Goal: Transaction & Acquisition: Purchase product/service

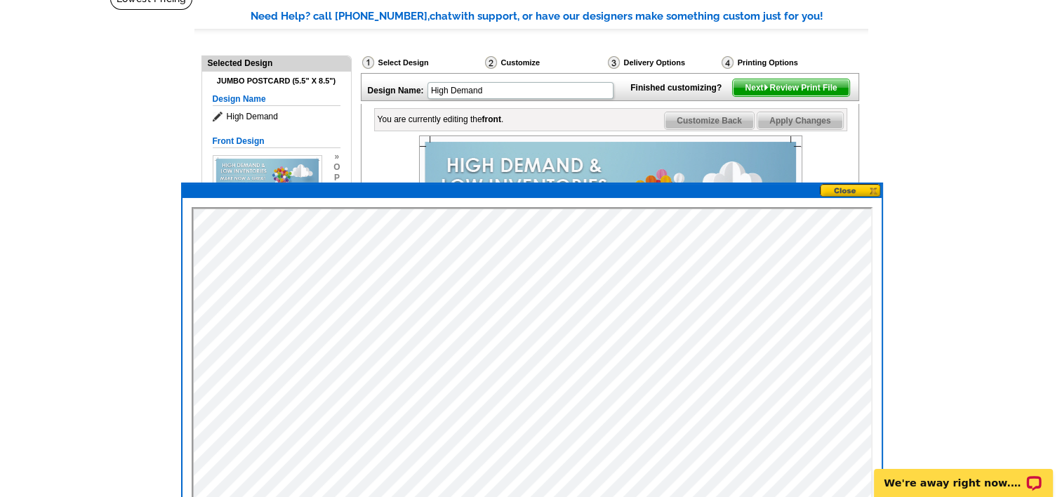
scroll to position [140, 0]
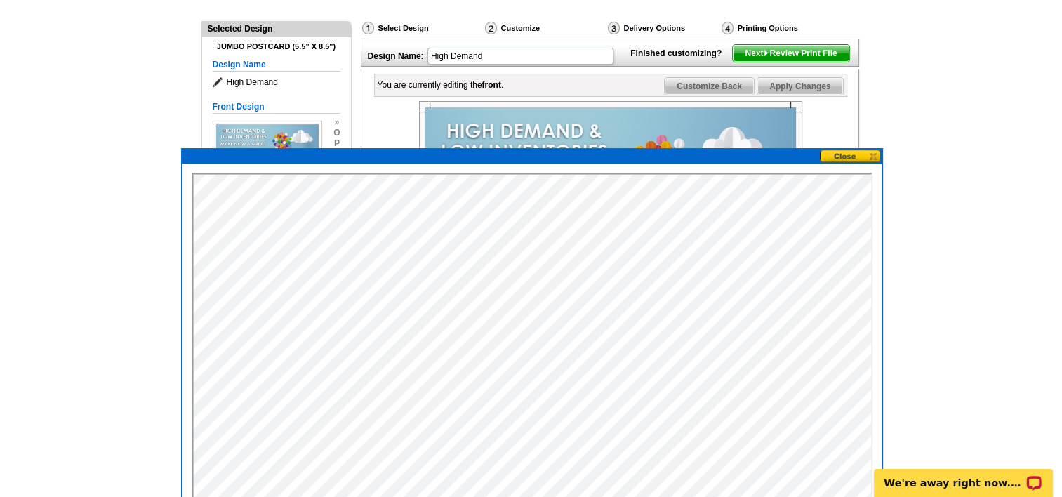
click at [384, 25] on div "Select Design" at bounding box center [422, 30] width 123 height 18
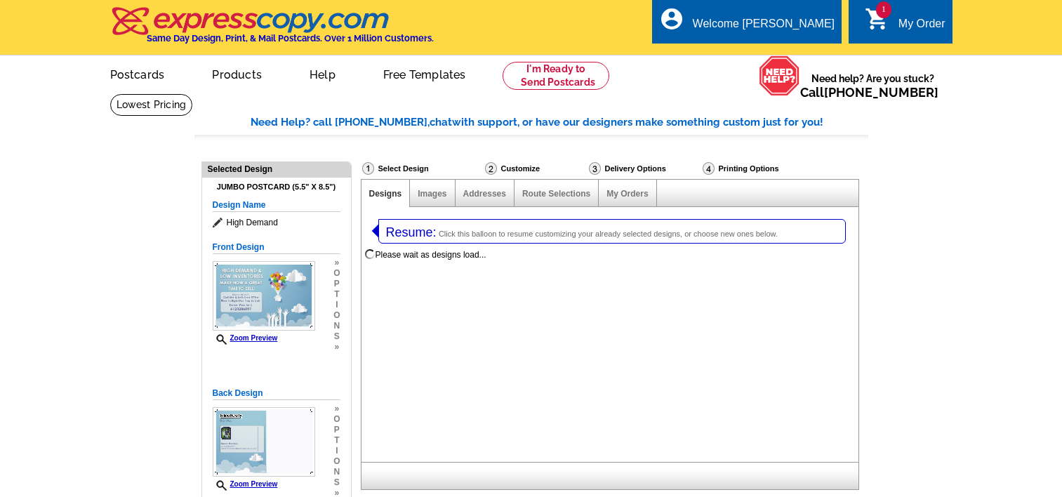
select select "1"
select select "2"
select select "785"
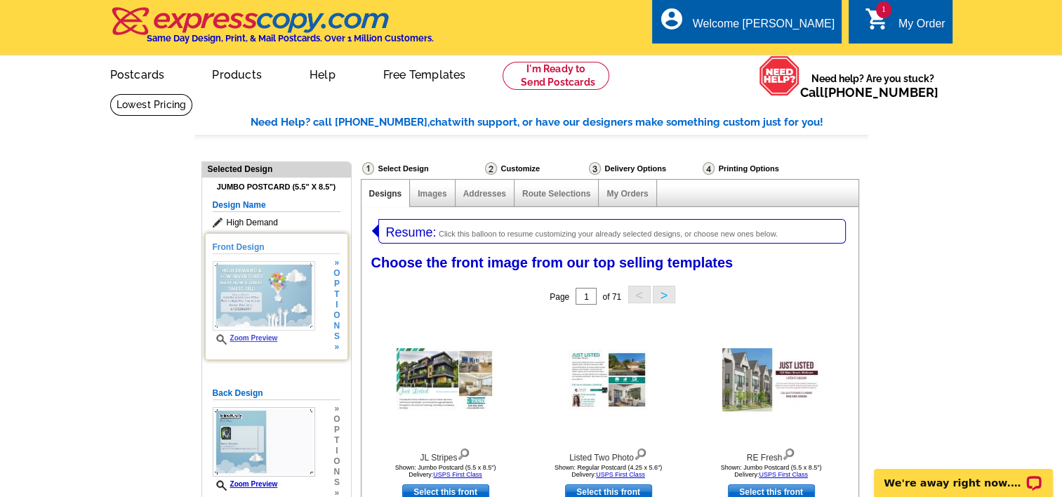
click at [267, 297] on img at bounding box center [264, 295] width 102 height 69
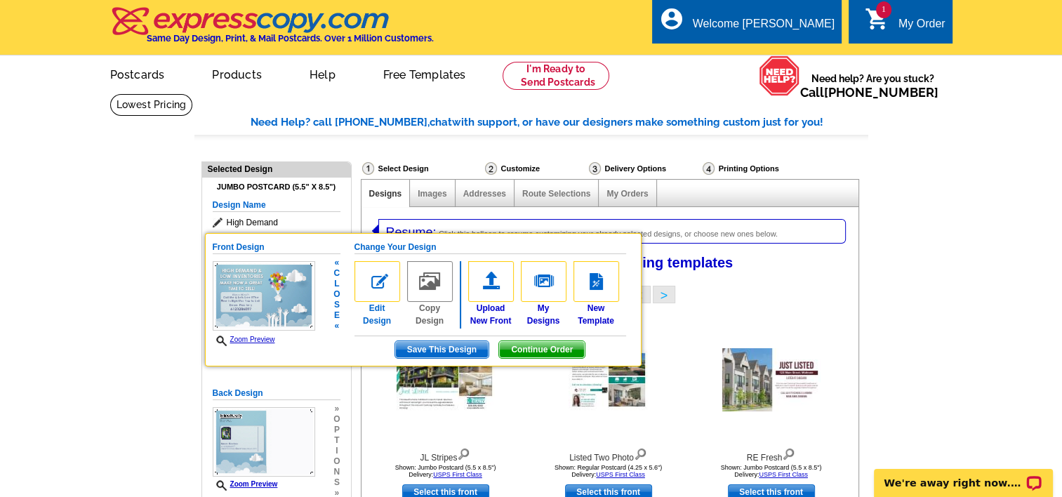
click at [373, 290] on img at bounding box center [377, 281] width 46 height 41
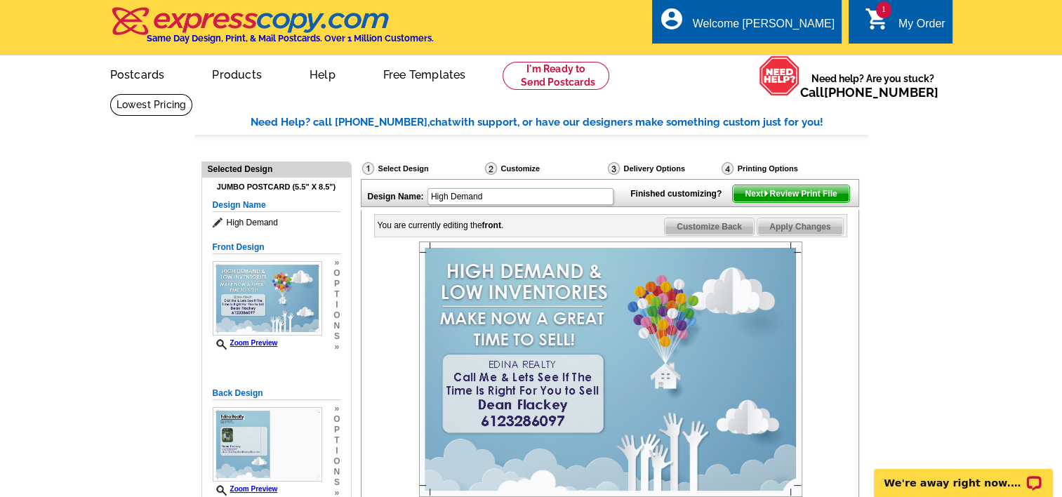
click at [525, 418] on img at bounding box center [610, 368] width 383 height 255
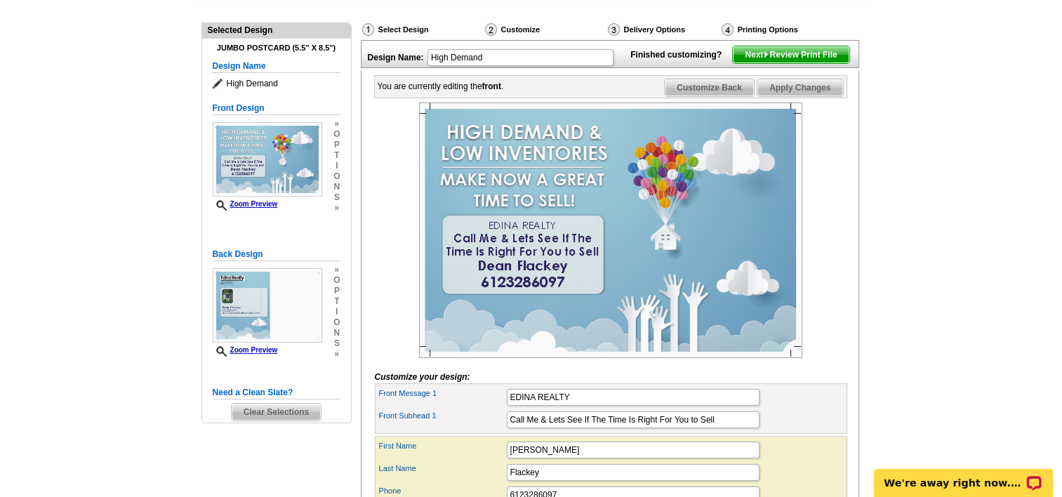
scroll to position [281, 0]
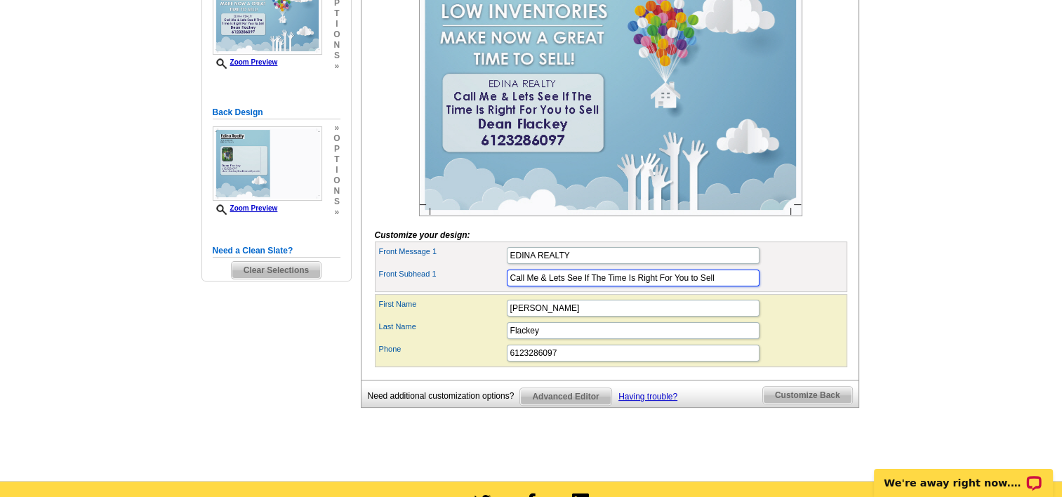
drag, startPoint x: 580, startPoint y: 300, endPoint x: 578, endPoint y: 314, distance: 14.2
click at [580, 286] on input "Call Me & Lets See If The Time Is Right For You to Sell" at bounding box center [633, 277] width 253 height 17
click at [601, 286] on input "If The Time Is Right For You to Sell" at bounding box center [633, 277] width 253 height 17
click at [616, 286] on input "If The Time Is Right For You to Sell" at bounding box center [633, 277] width 253 height 17
click at [657, 286] on input "I have a buyer for your home to Sell" at bounding box center [633, 277] width 253 height 17
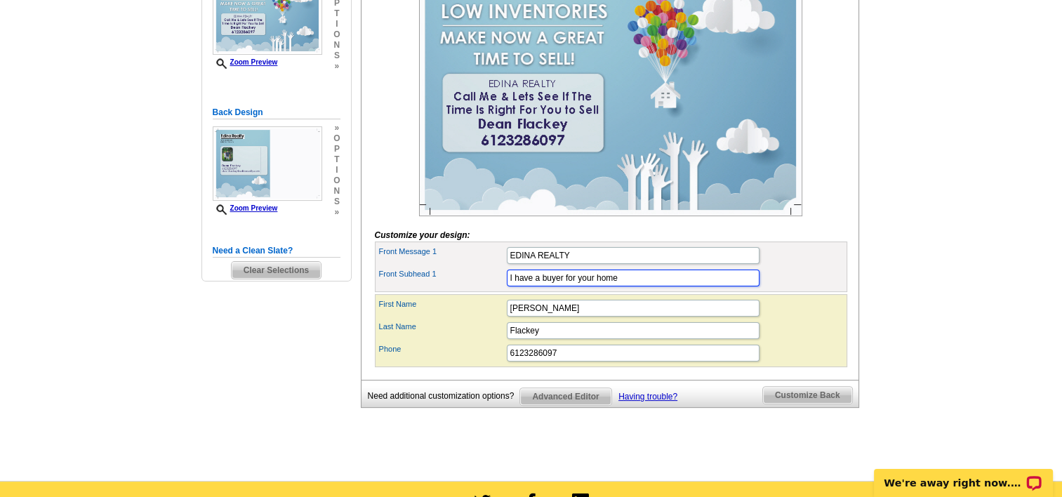
drag, startPoint x: 561, startPoint y: 301, endPoint x: 561, endPoint y: 311, distance: 9.8
click at [562, 286] on input "I have a buyer for your home" at bounding box center [633, 277] width 253 height 17
click at [511, 286] on input "I have a buyers for your home" at bounding box center [633, 277] width 253 height 17
type input "We have a buyer for your home"
click at [822, 319] on div "First Name Dean" at bounding box center [610, 308] width 467 height 22
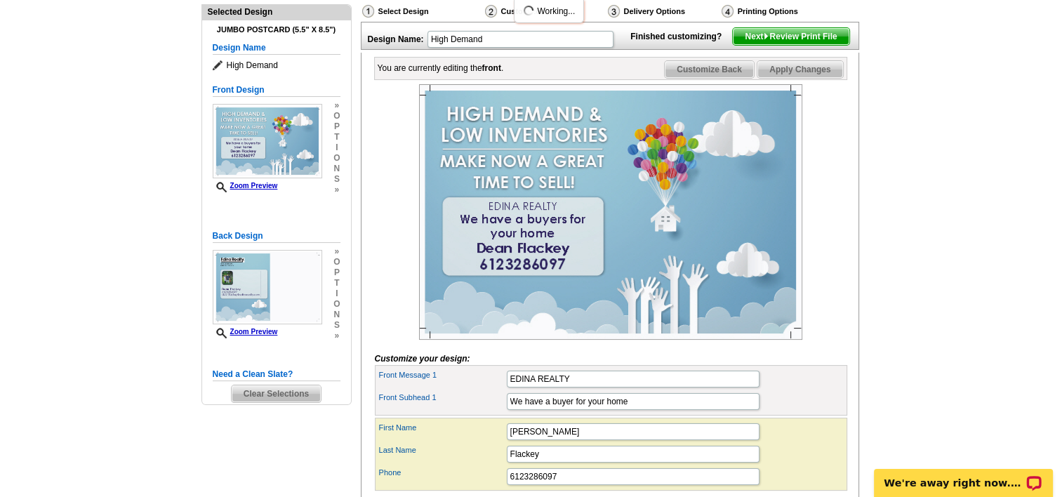
scroll to position [140, 0]
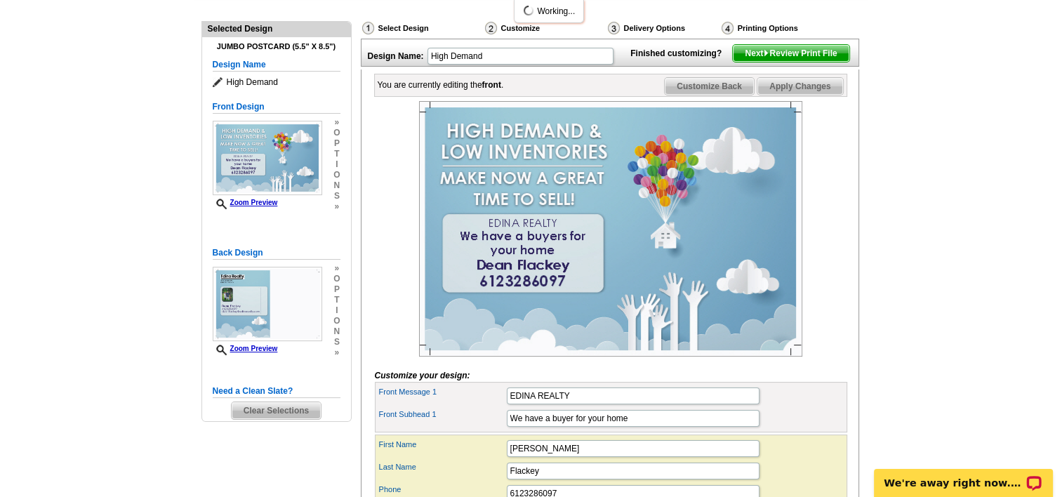
click at [718, 95] on span "Customize Back" at bounding box center [708, 86] width 89 height 17
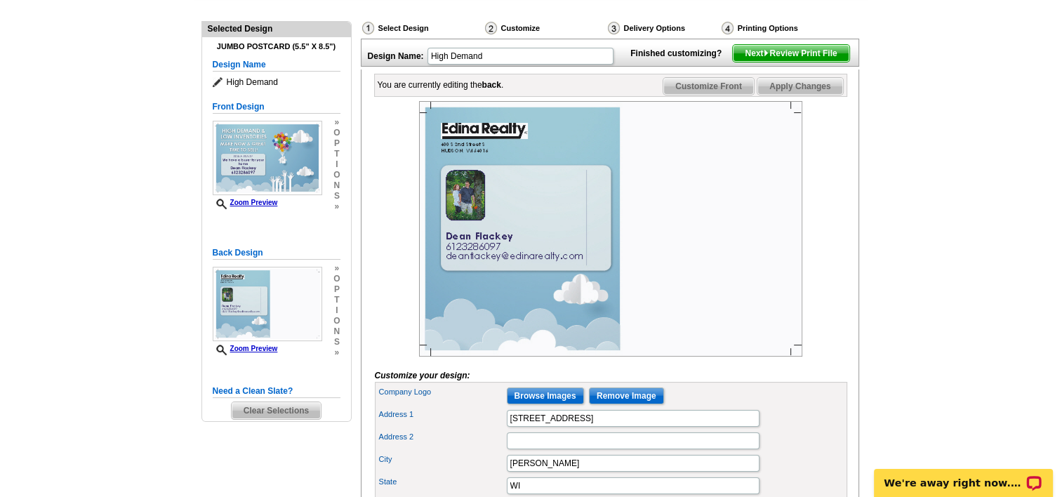
click at [804, 62] on span "Next Review Print File" at bounding box center [791, 53] width 116 height 17
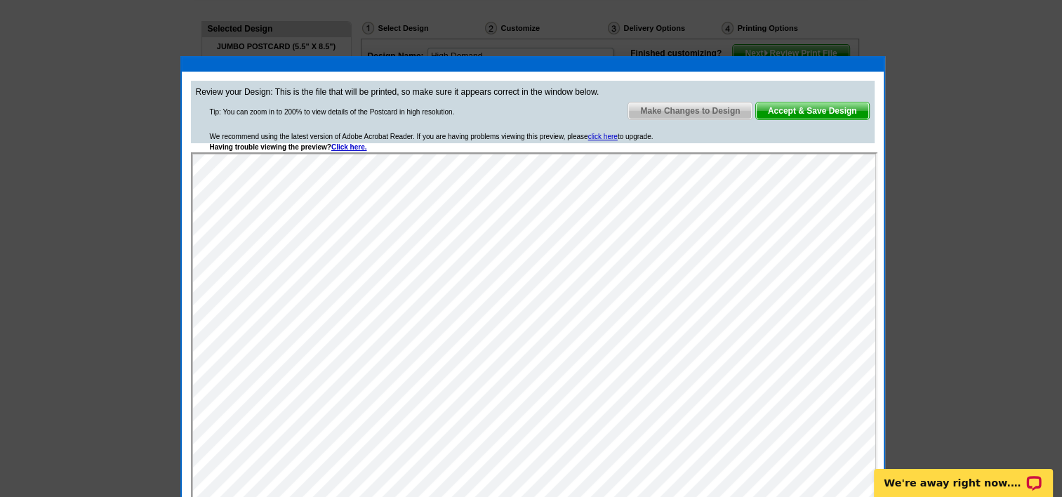
scroll to position [0, 0]
click at [829, 112] on span "Accept & Save Design" at bounding box center [812, 110] width 113 height 17
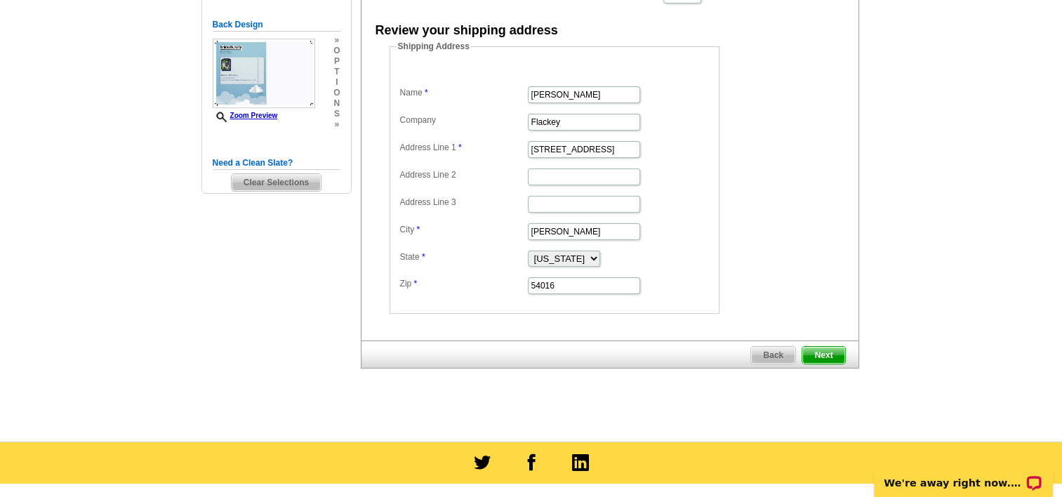
scroll to position [351, 0]
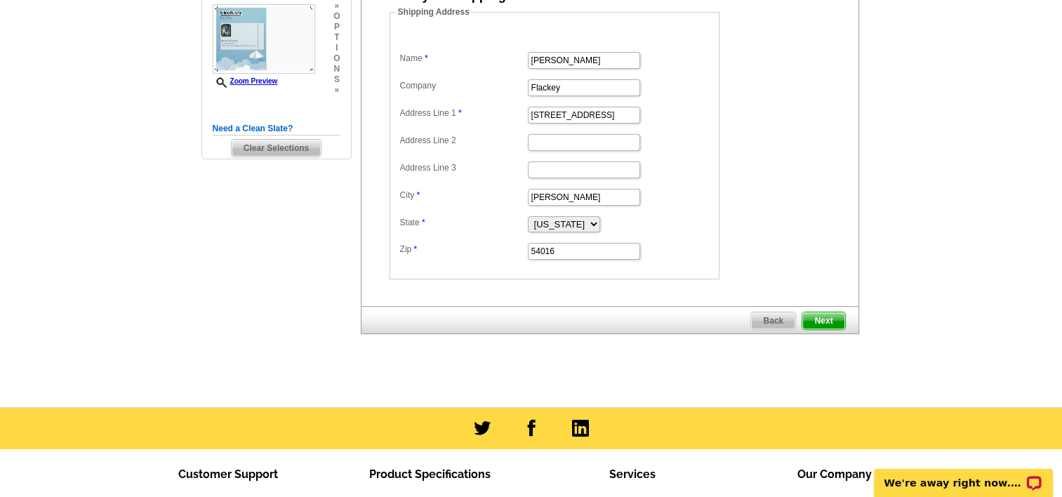
click at [826, 314] on span "Next" at bounding box center [823, 320] width 42 height 17
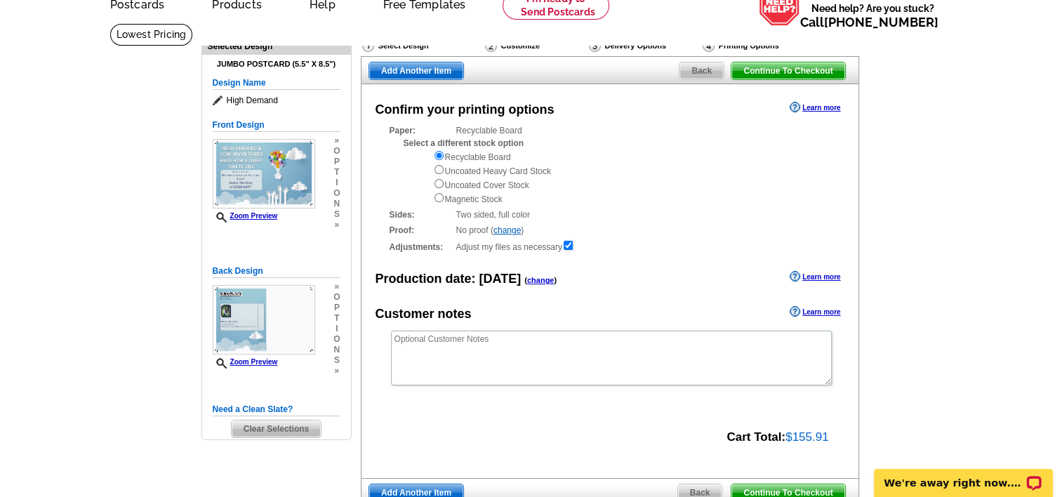
scroll to position [70, 0]
click at [800, 71] on span "Continue To Checkout" at bounding box center [787, 70] width 113 height 17
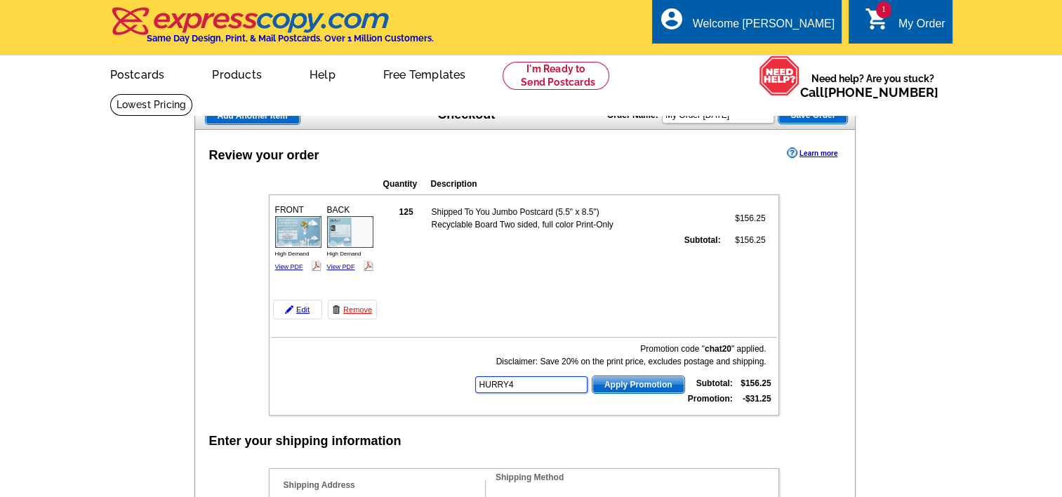
type input "HURRY40"
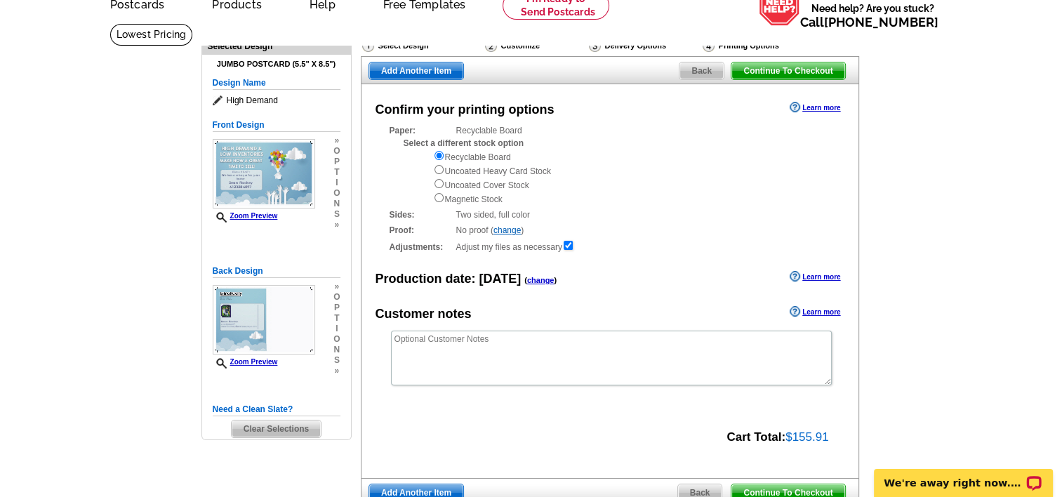
click at [408, 45] on div "Select Design" at bounding box center [422, 48] width 123 height 18
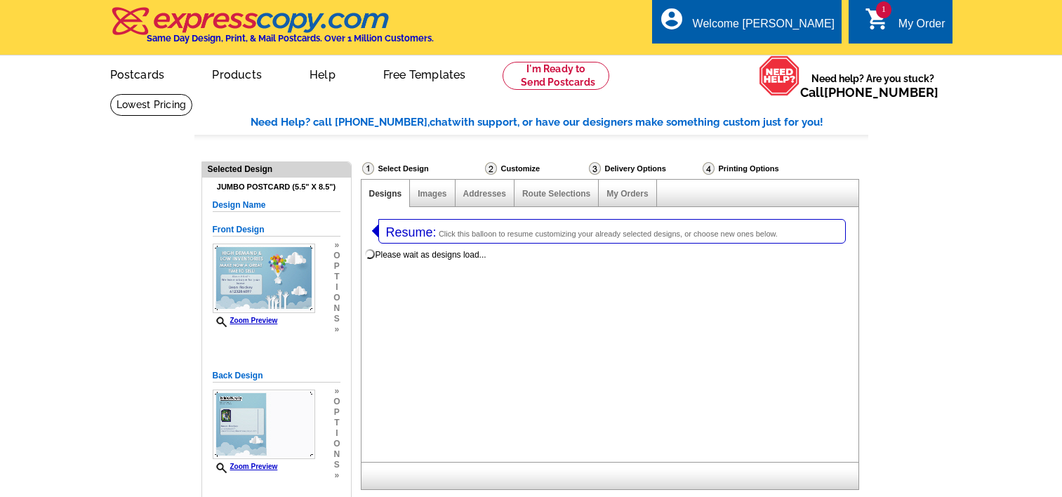
select select "1"
select select "2"
select select "785"
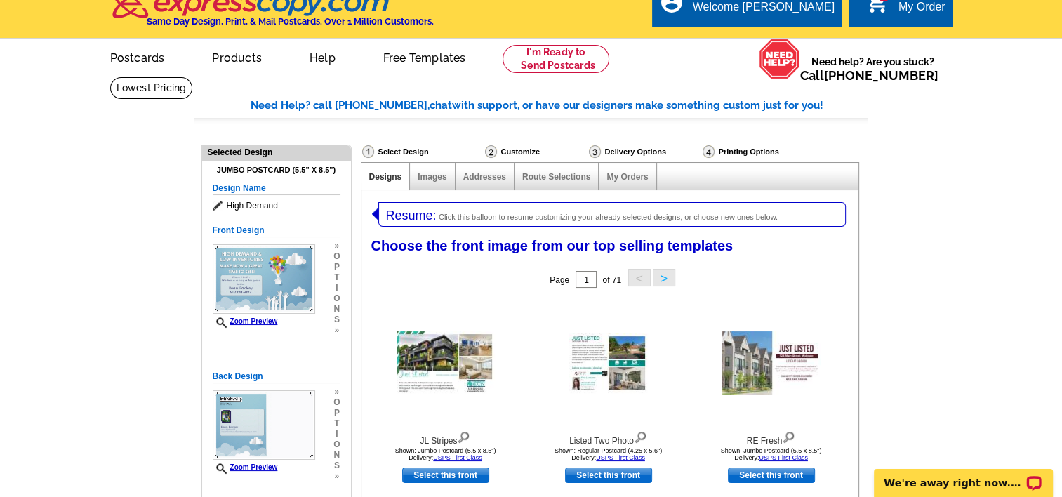
scroll to position [70, 0]
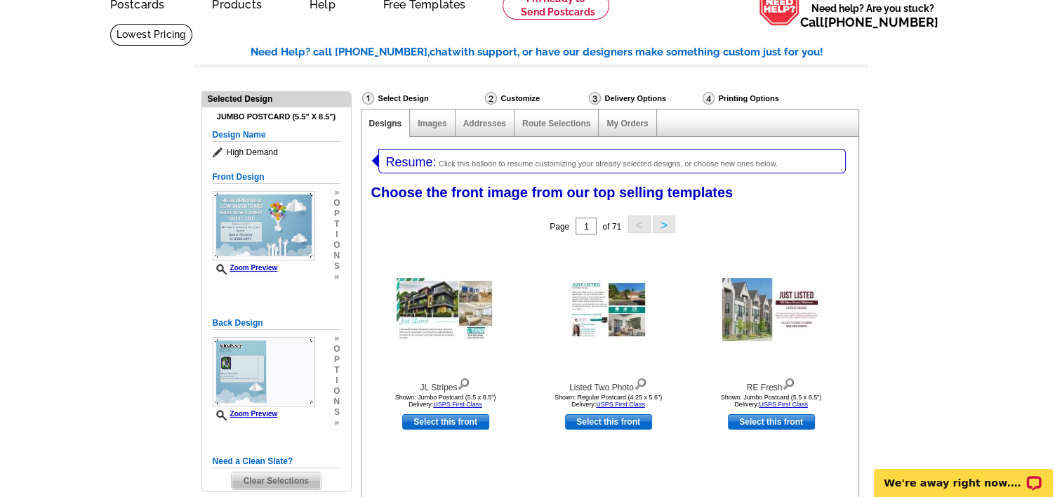
click at [737, 98] on div "Printing Options" at bounding box center [763, 100] width 125 height 18
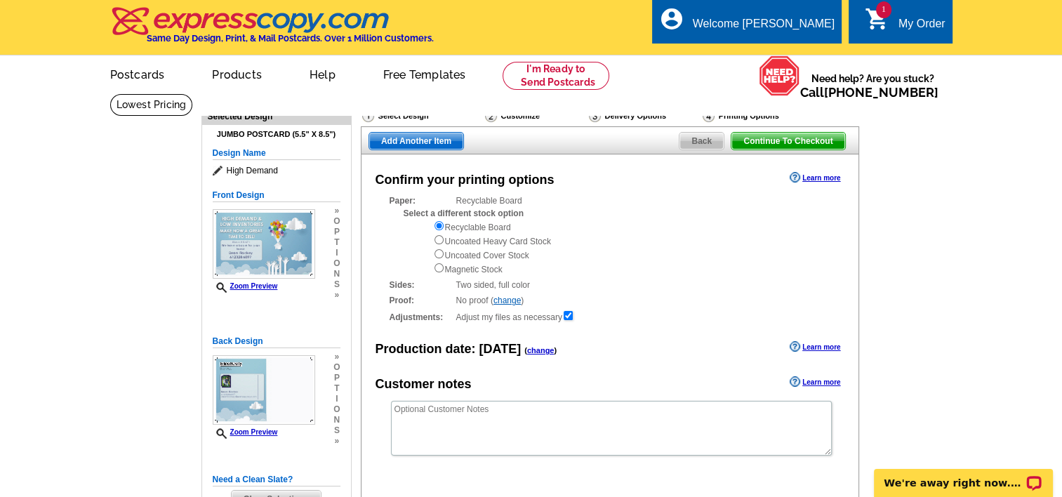
click at [696, 140] on span "Back" at bounding box center [701, 141] width 44 height 17
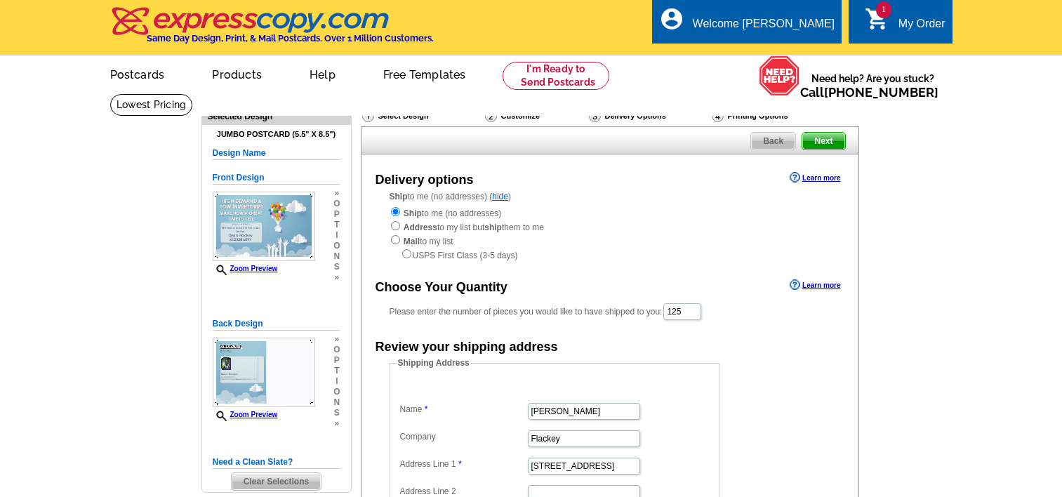
click at [695, 141] on div "Back Next" at bounding box center [610, 140] width 498 height 28
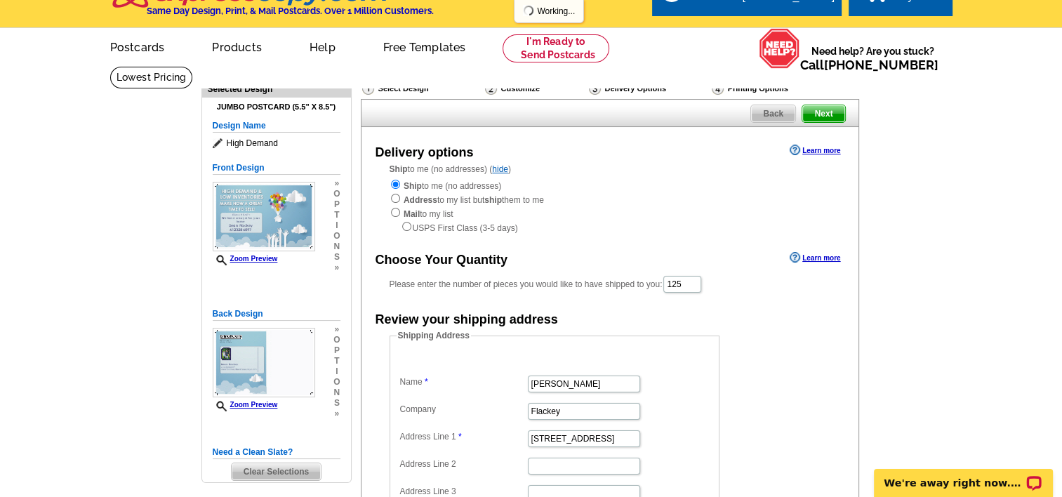
scroll to position [70, 0]
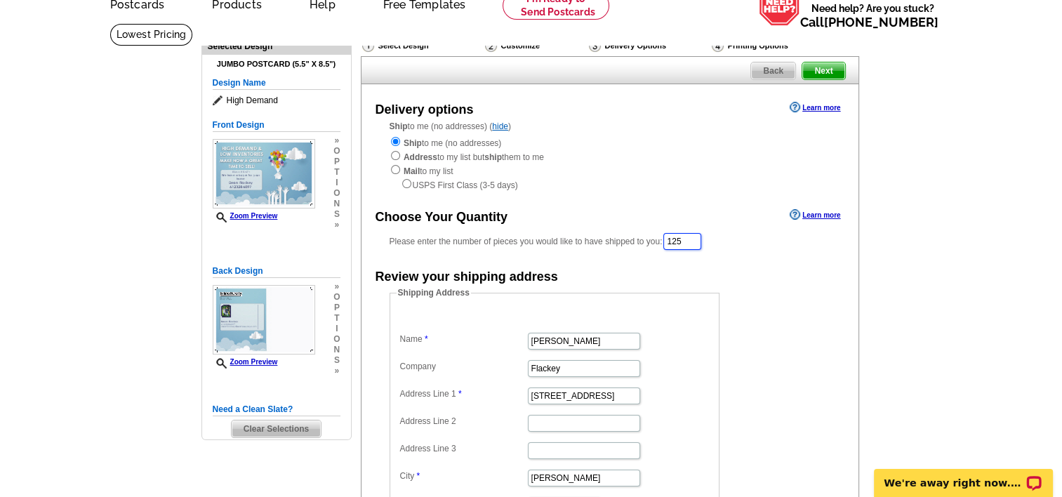
click at [695, 247] on input "125" at bounding box center [682, 241] width 38 height 17
type input "101"
click at [735, 300] on dd "Shipping Address Name Dean Flackey Company Flackey Address Line 1 532 Old Highw…" at bounding box center [575, 425] width 373 height 274
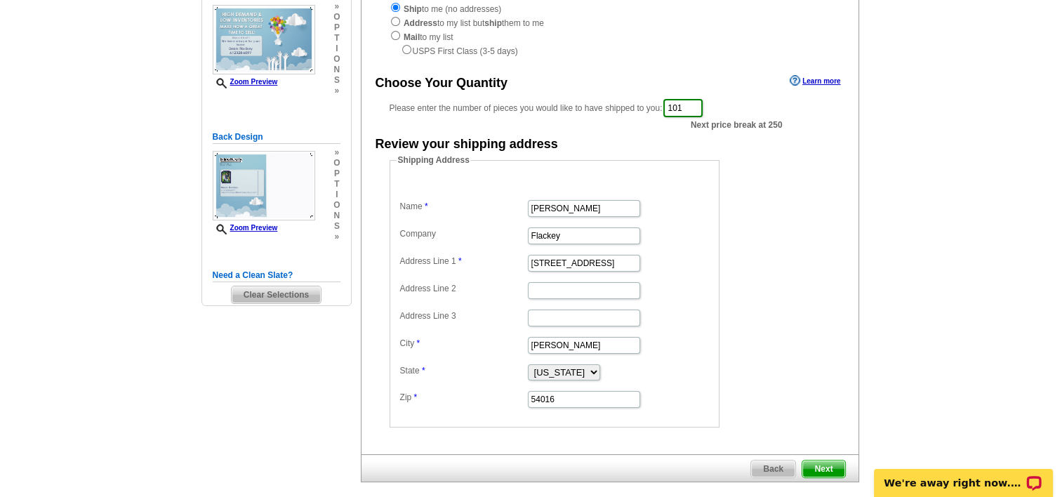
scroll to position [210, 0]
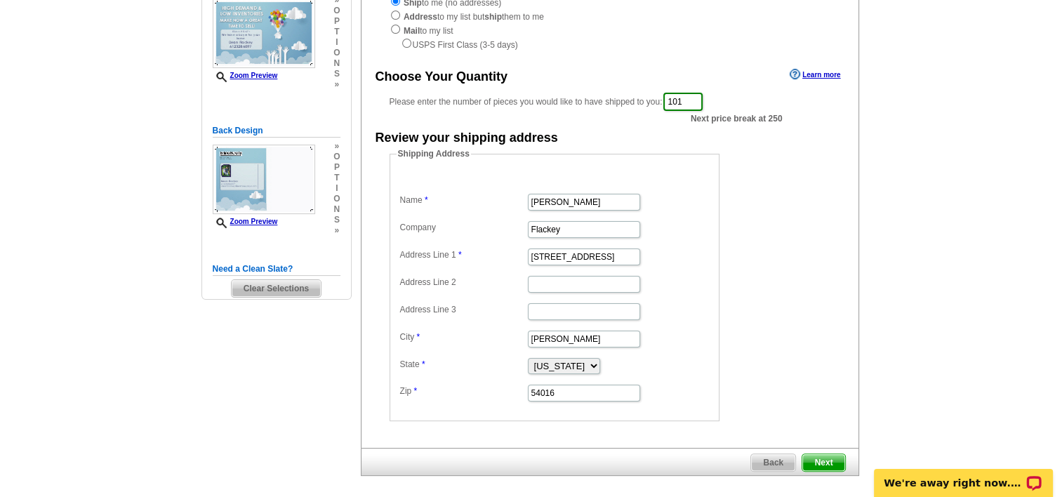
click at [823, 457] on span "Next" at bounding box center [823, 462] width 42 height 17
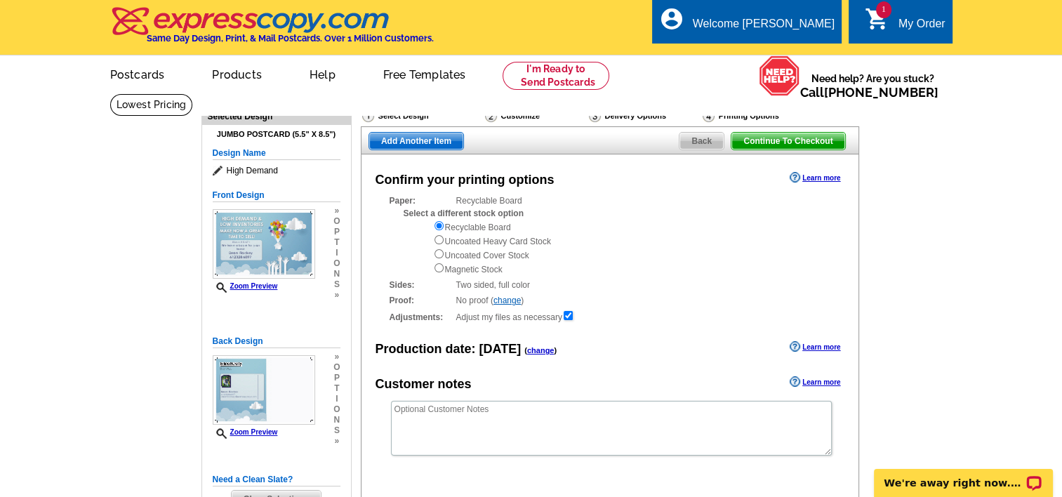
scroll to position [140, 0]
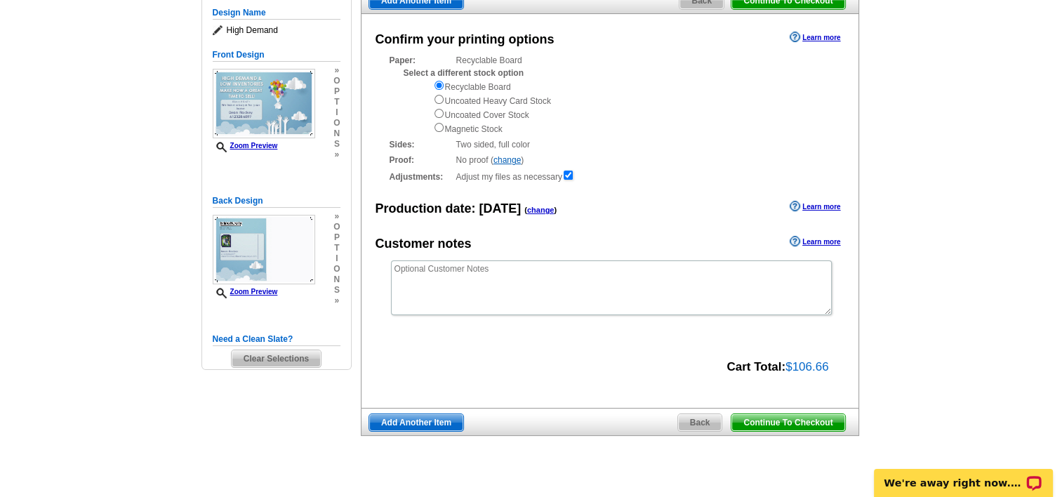
click at [798, 426] on span "Continue To Checkout" at bounding box center [787, 422] width 113 height 17
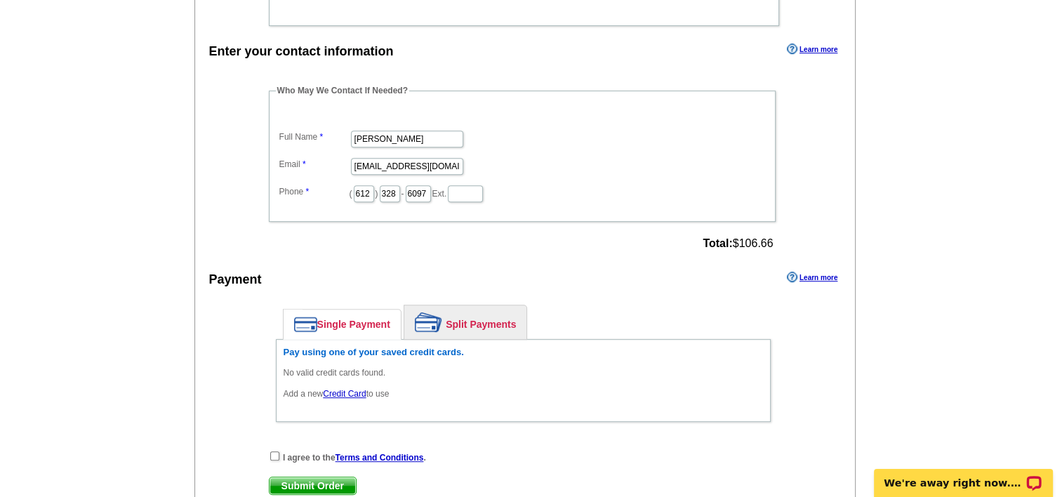
scroll to position [702, 0]
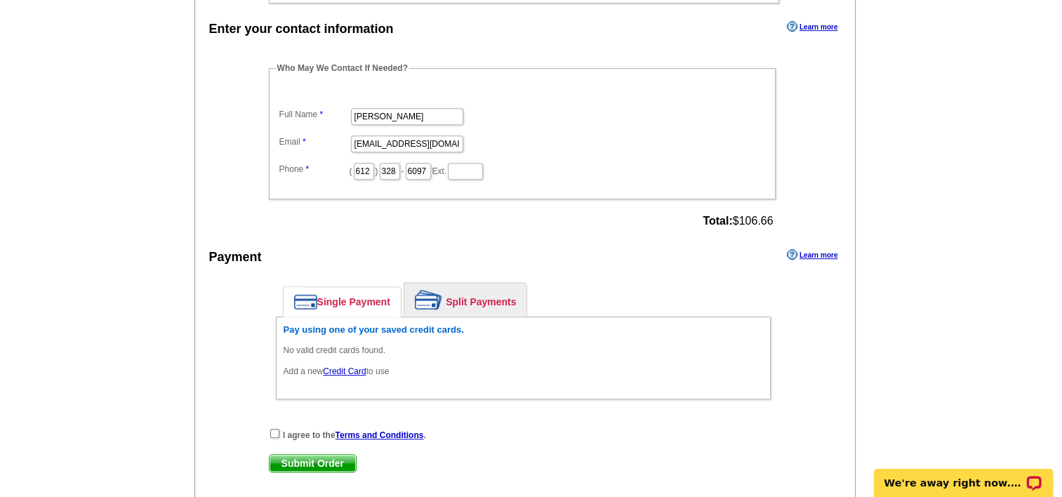
click at [477, 293] on link "Split Payments" at bounding box center [465, 300] width 122 height 34
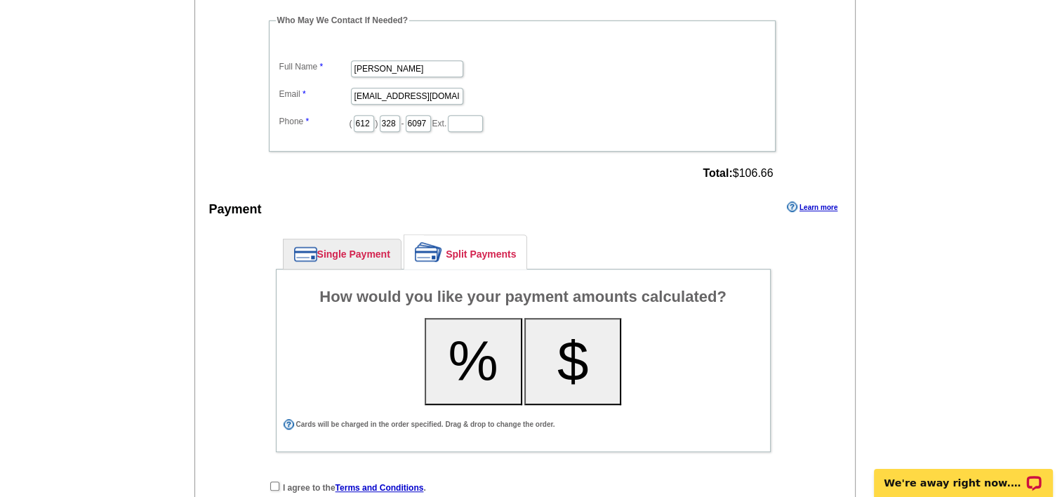
scroll to position [772, 0]
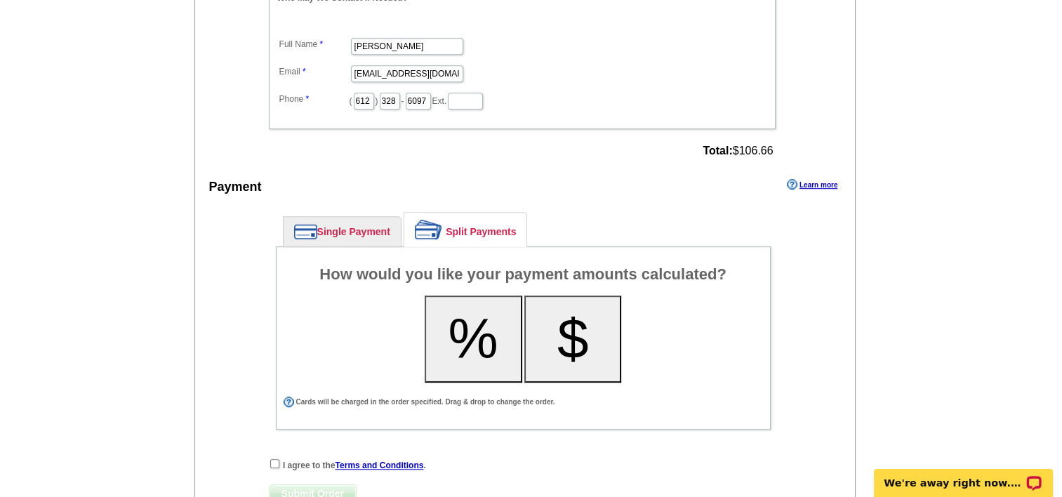
click at [468, 340] on button "%" at bounding box center [473, 338] width 98 height 87
click at [274, 313] on div "Single Payment Split Payments Pay using one of your saved credit cards. No vali…" at bounding box center [523, 324] width 509 height 238
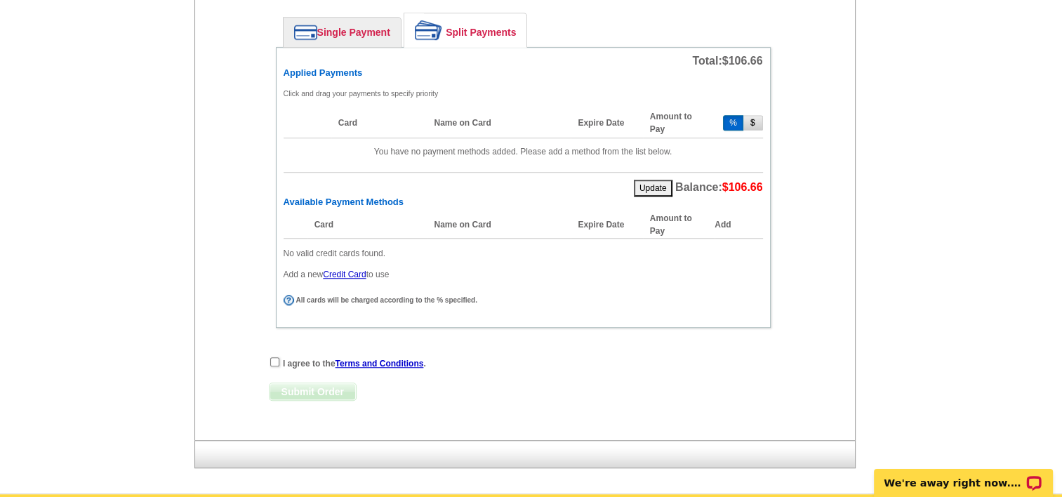
scroll to position [982, 0]
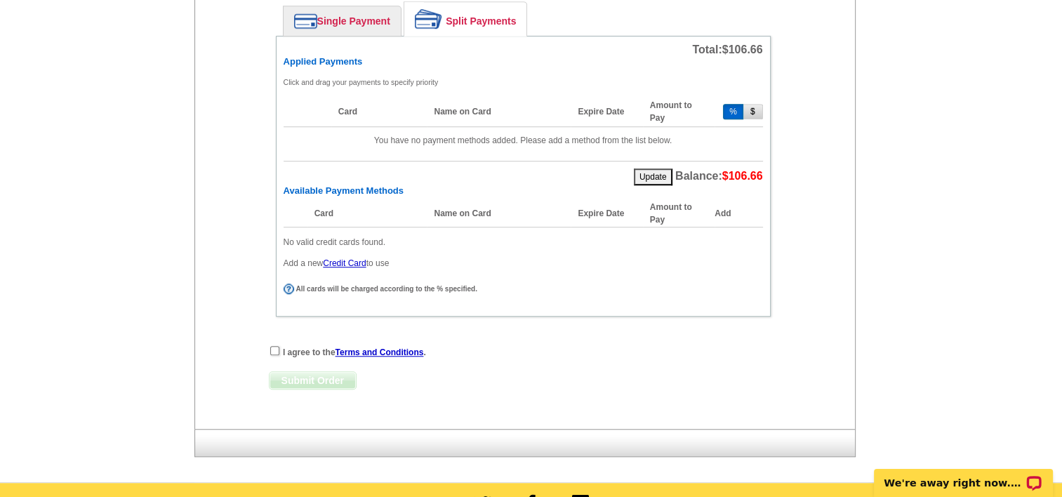
click at [735, 104] on button "%" at bounding box center [733, 111] width 20 height 15
click at [276, 346] on input "checkbox" at bounding box center [274, 350] width 9 height 9
checkbox input "true"
click at [737, 107] on button "%" at bounding box center [733, 111] width 20 height 15
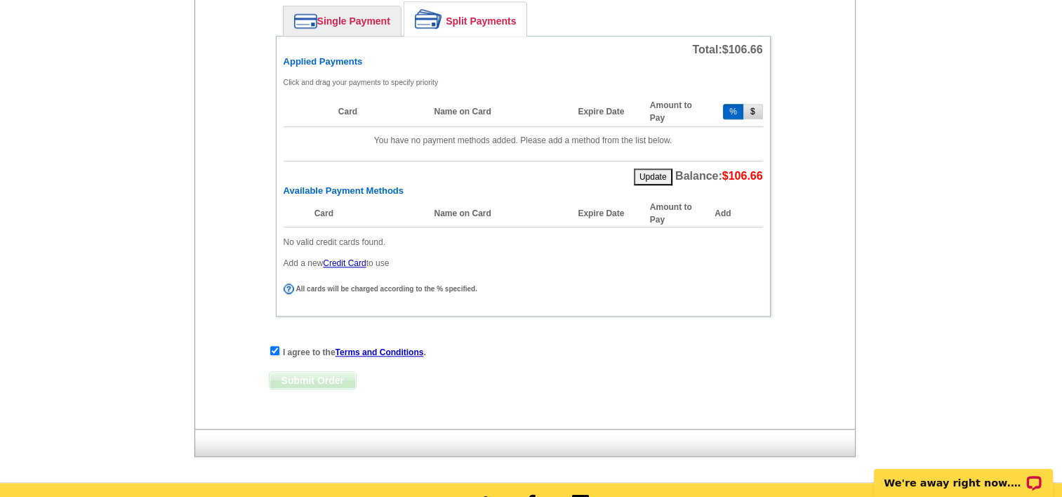
click at [749, 104] on button "$" at bounding box center [753, 111] width 20 height 15
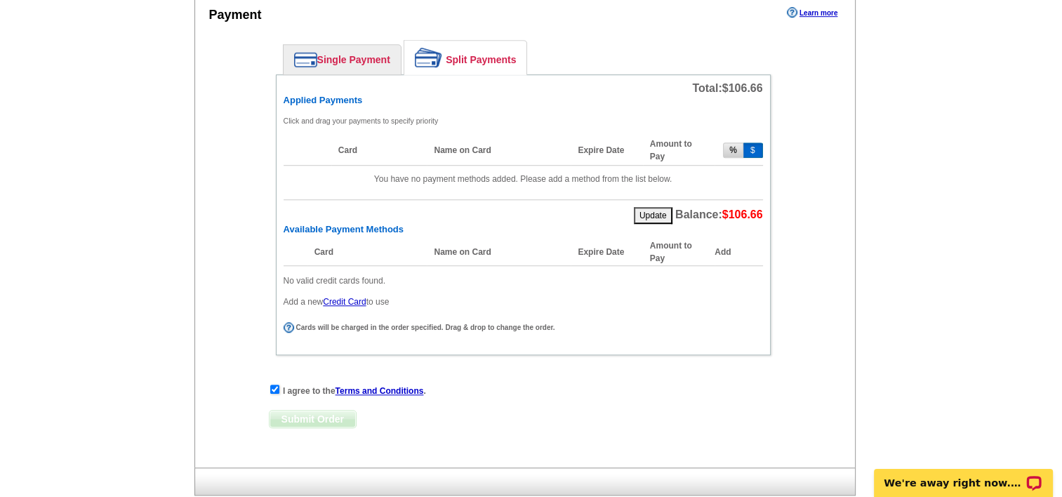
scroll to position [912, 0]
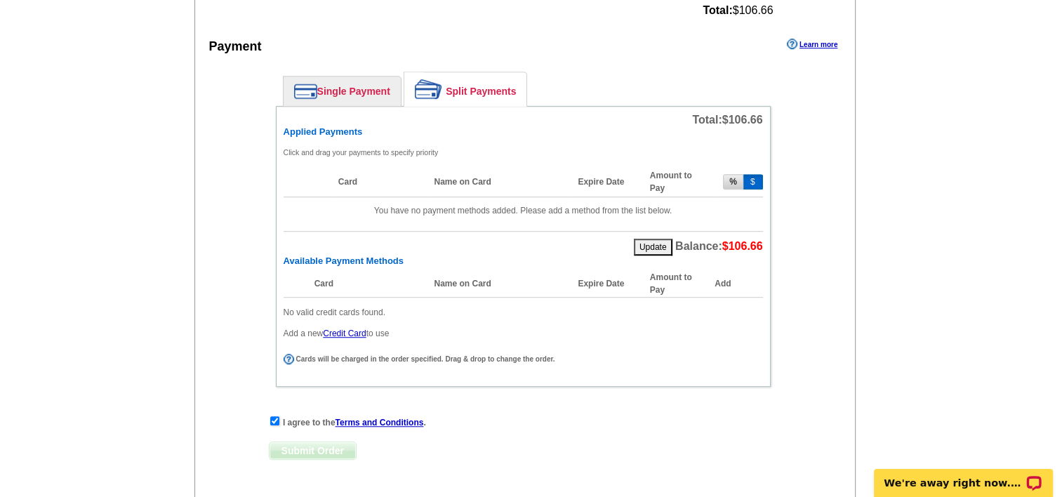
click at [349, 328] on link "Credit Card" at bounding box center [344, 333] width 43 height 10
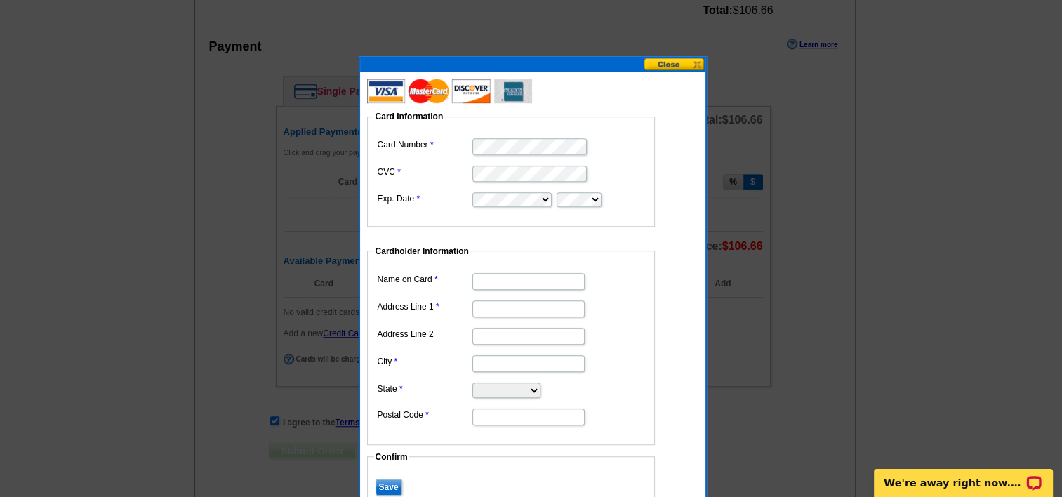
click at [676, 149] on form "Card Information Card Number CVC Exp. Date Cardholder Information Name on Card …" at bounding box center [532, 309] width 331 height 450
type input "[STREET_ADDRESS]"
type input "Hudson"
select select "WI"
type input "54016"
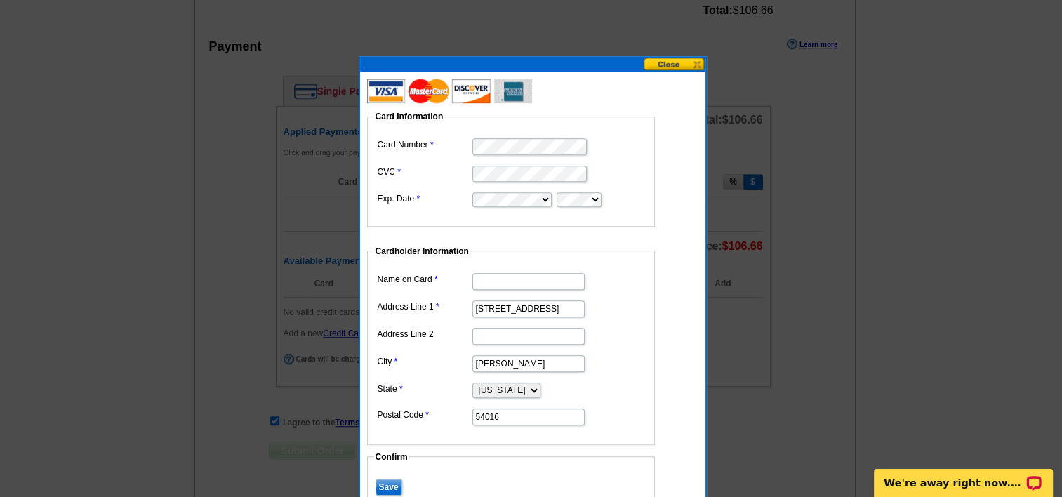
type input "[PERSON_NAME]"
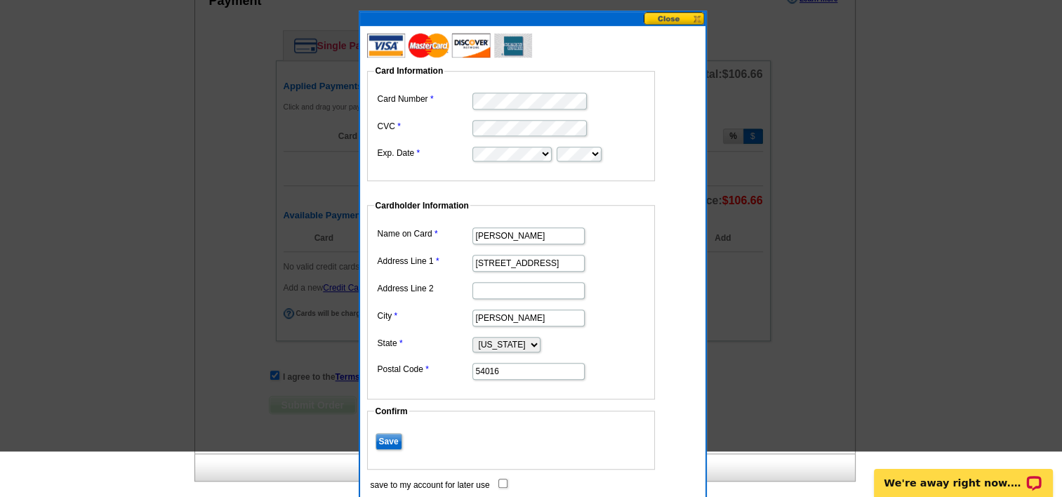
scroll to position [982, 0]
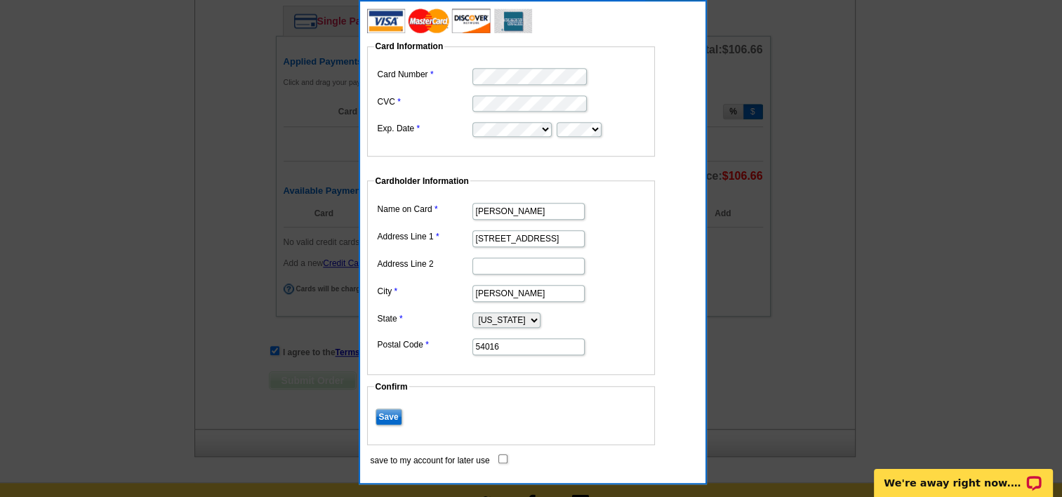
click at [389, 427] on fieldset "Confirm Save" at bounding box center [511, 412] width 288 height 65
click at [390, 416] on input "Save" at bounding box center [388, 416] width 27 height 17
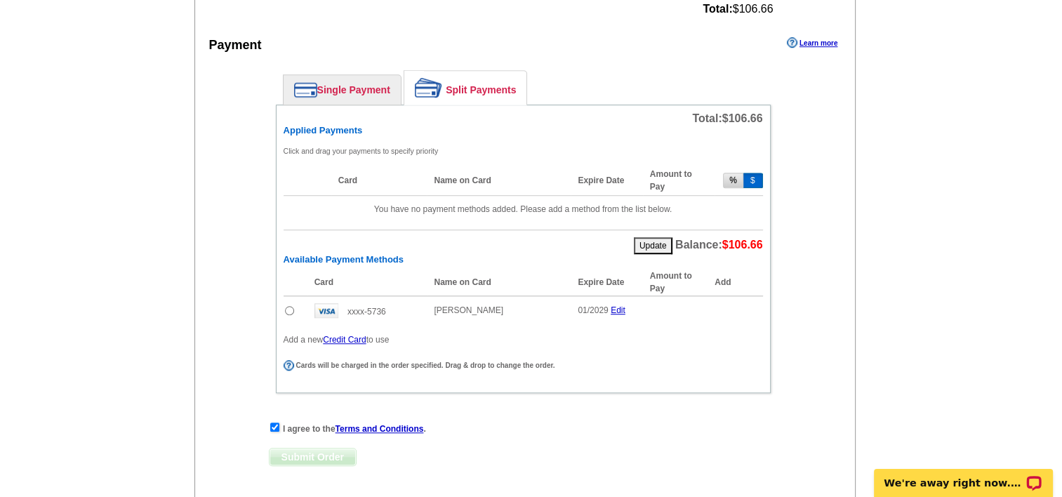
scroll to position [912, 0]
click at [292, 307] on input "radio" at bounding box center [289, 311] width 9 height 9
radio input "true"
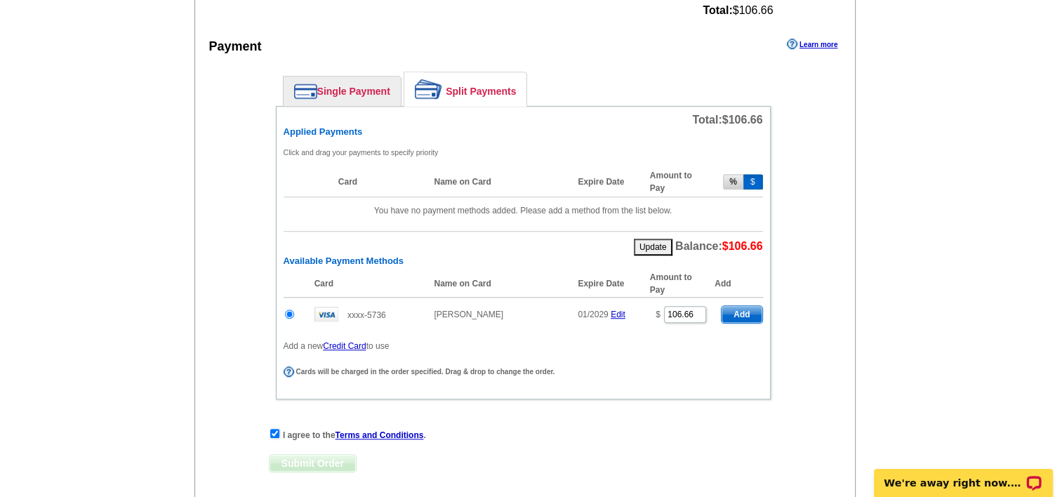
click at [733, 175] on button "%" at bounding box center [733, 181] width 20 height 15
type input "100"
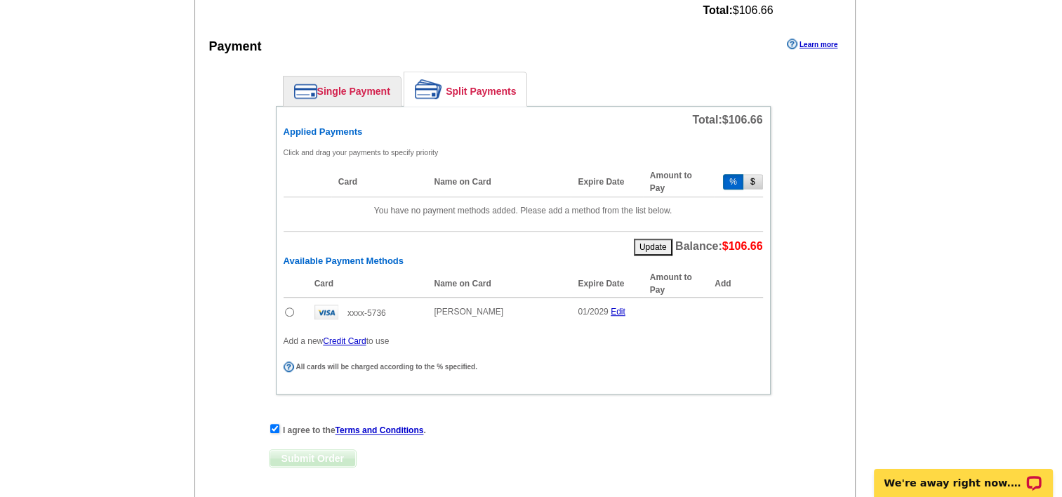
click at [739, 176] on button "%" at bounding box center [733, 181] width 20 height 15
click at [730, 174] on button "%" at bounding box center [733, 181] width 20 height 15
click at [289, 307] on input "radio" at bounding box center [289, 311] width 9 height 9
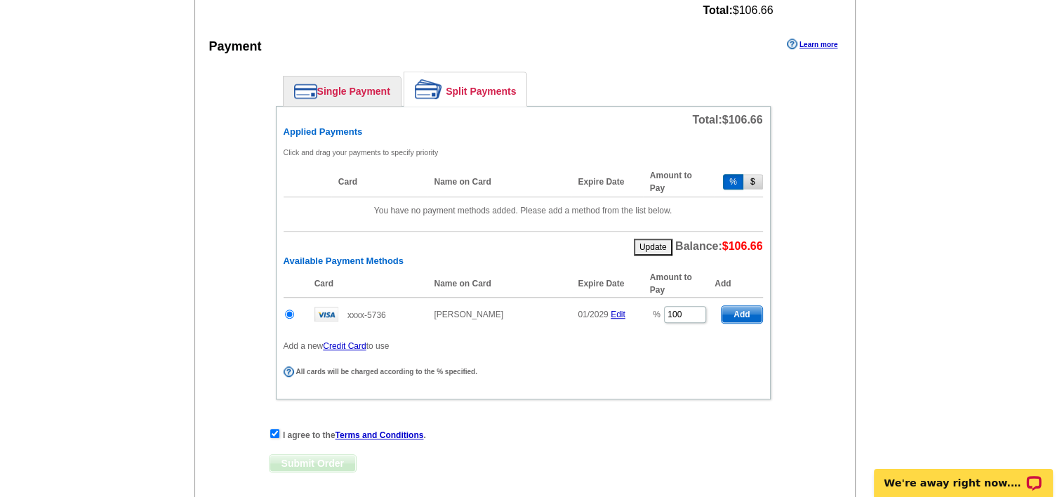
click at [747, 312] on span "Add" at bounding box center [741, 314] width 40 height 17
click at [744, 307] on span "Add" at bounding box center [741, 314] width 40 height 17
radio input "false"
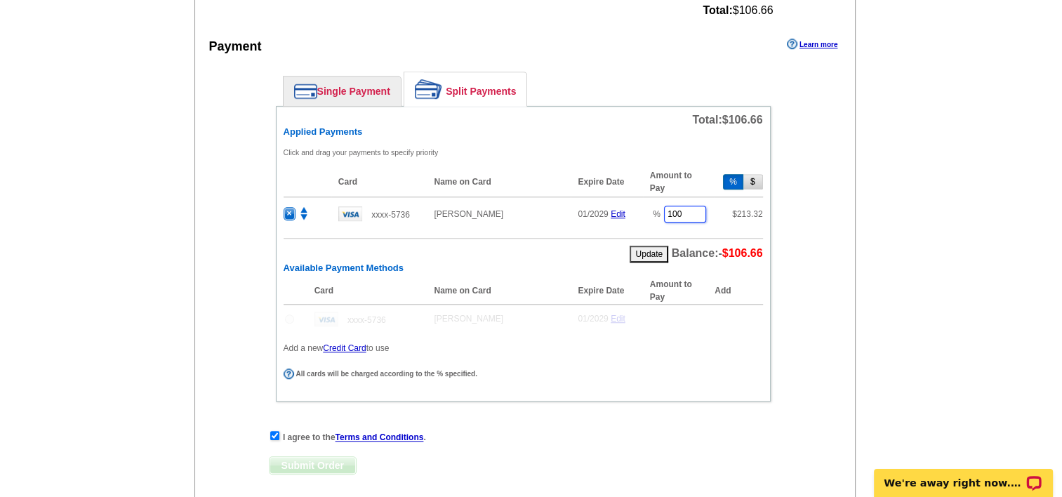
click at [685, 206] on input "100" at bounding box center [685, 214] width 42 height 17
type input "1"
type input "50"
click at [705, 228] on div "Applied Payments Click and drag your payments to specify priority Card Name on …" at bounding box center [522, 194] width 479 height 136
click at [662, 332] on div "Card Name on Card Expire Date Amount to Pay Add xxxx-5736 Dean Flackey 01/2029 …" at bounding box center [522, 315] width 479 height 77
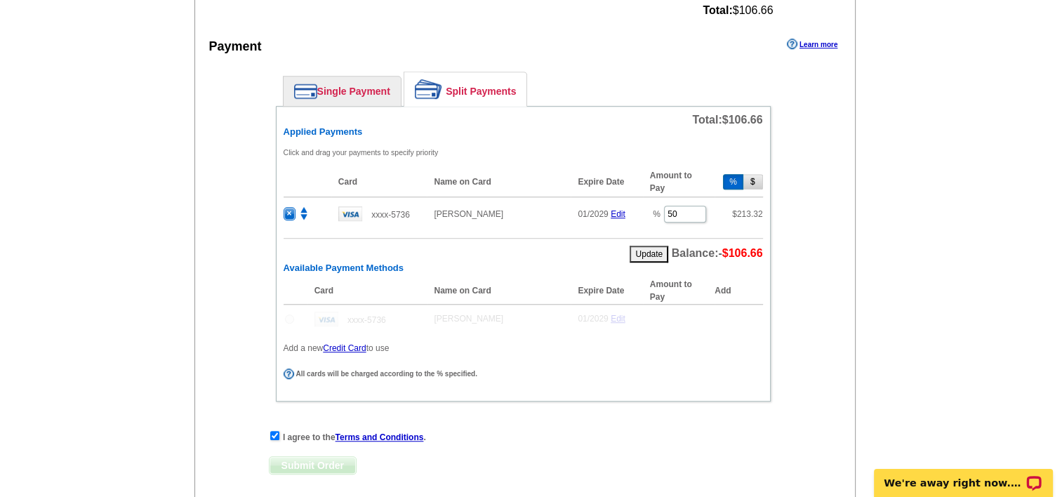
click at [646, 247] on button "Update" at bounding box center [648, 254] width 39 height 17
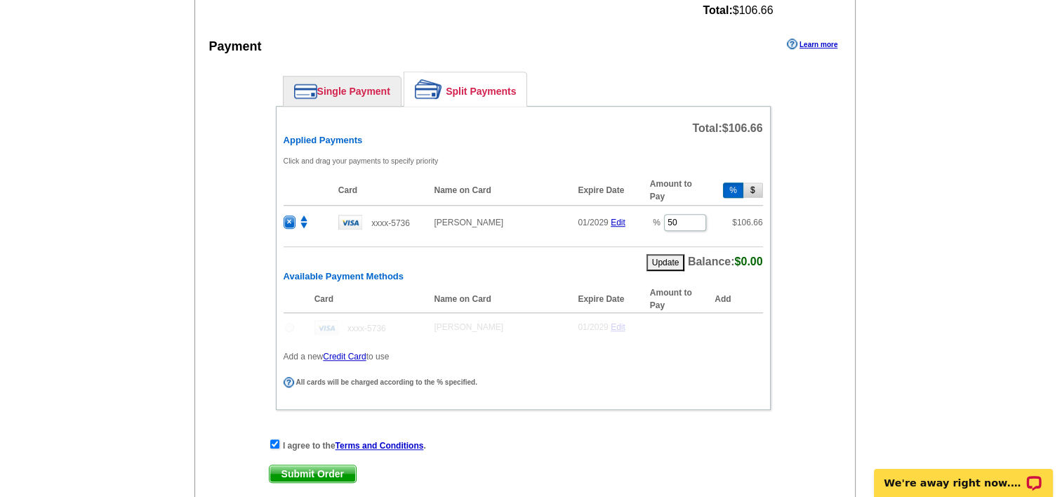
click at [318, 466] on span "Submit Order" at bounding box center [312, 473] width 86 height 17
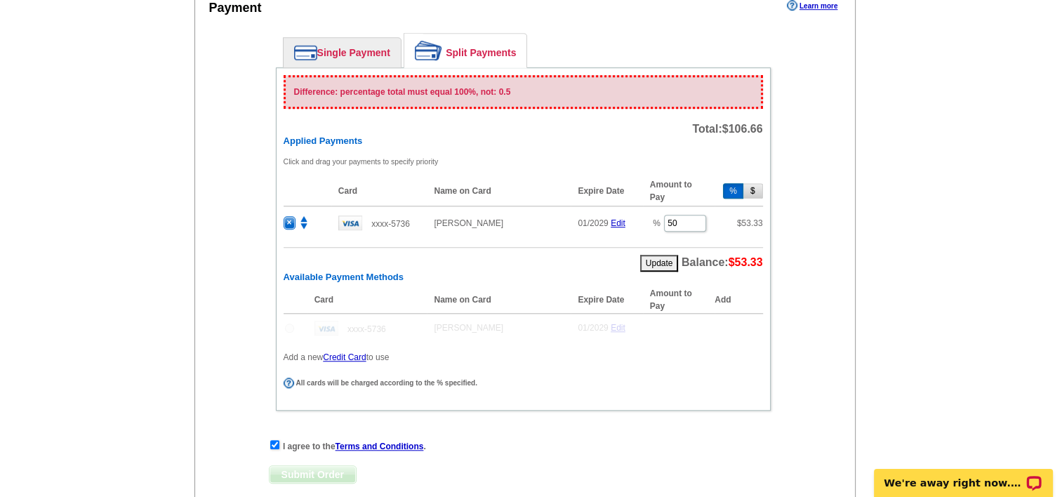
scroll to position [1052, 0]
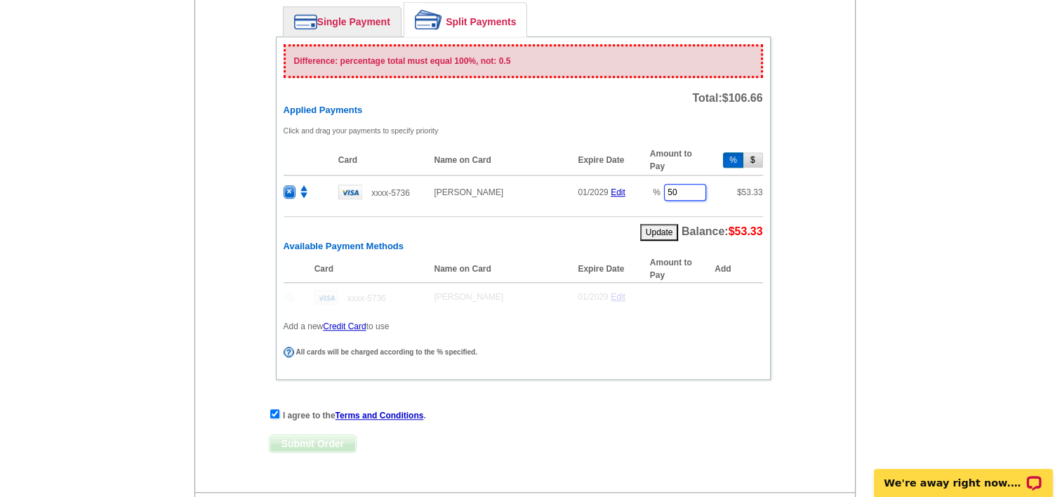
click at [684, 186] on input "50" at bounding box center [685, 192] width 42 height 17
type input "5"
type input "100"
click at [699, 286] on table "Card Name on Card Expire Date Amount to Pay Add xxxx-5736 Dean Flackey 01/2029 …" at bounding box center [522, 283] width 479 height 56
click at [653, 227] on button "Update" at bounding box center [659, 232] width 39 height 17
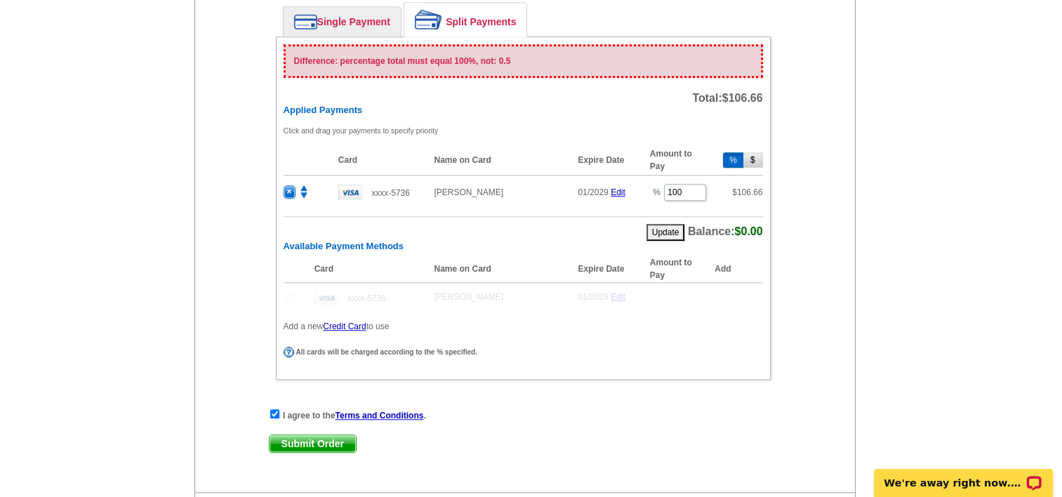
click at [631, 55] on p "Difference: percentage total must equal 100%, not: 0.5" at bounding box center [527, 61] width 467 height 13
click at [308, 439] on span "Submit Order" at bounding box center [312, 443] width 86 height 17
